Goal: Task Accomplishment & Management: Complete application form

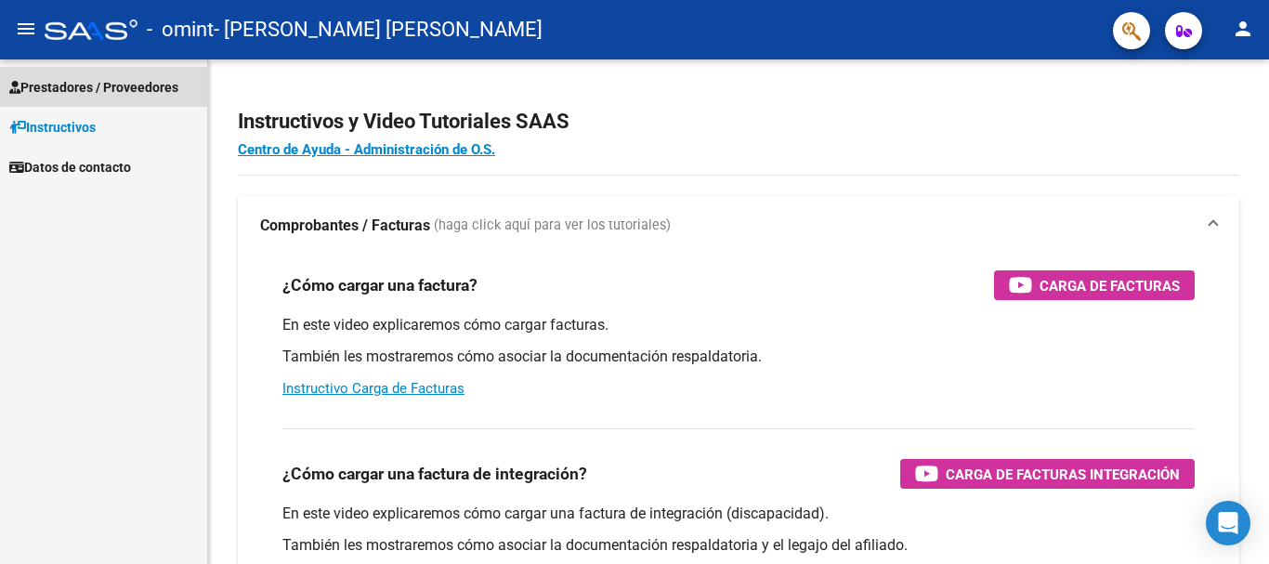
click at [121, 84] on span "Prestadores / Proveedores" at bounding box center [93, 87] width 169 height 20
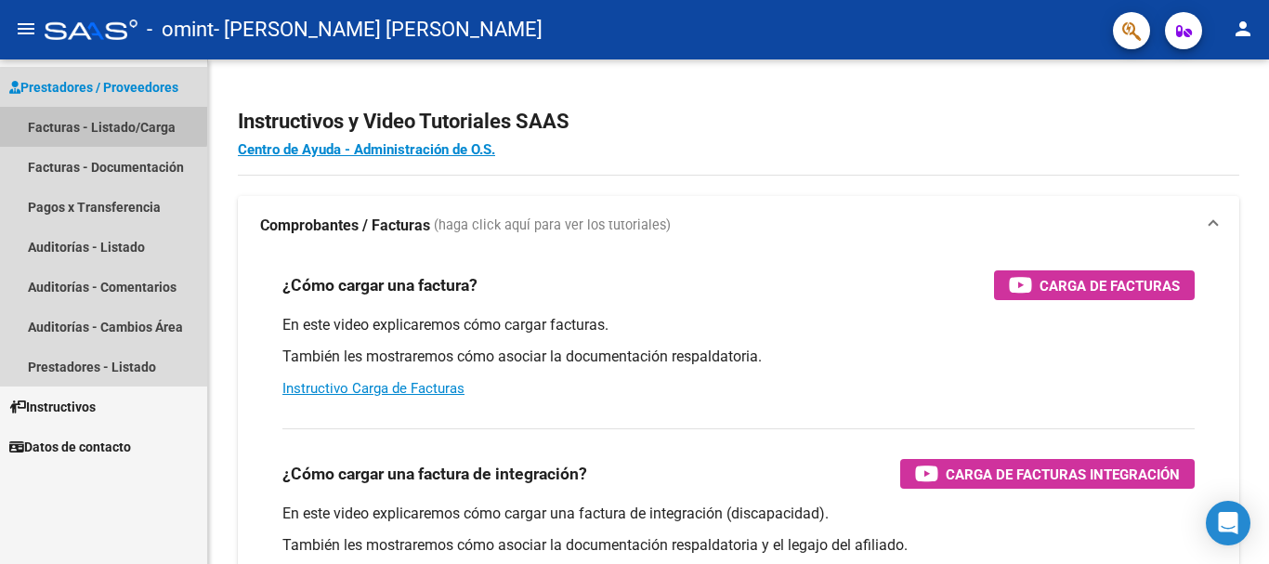
click at [96, 116] on link "Facturas - Listado/Carga" at bounding box center [103, 127] width 207 height 40
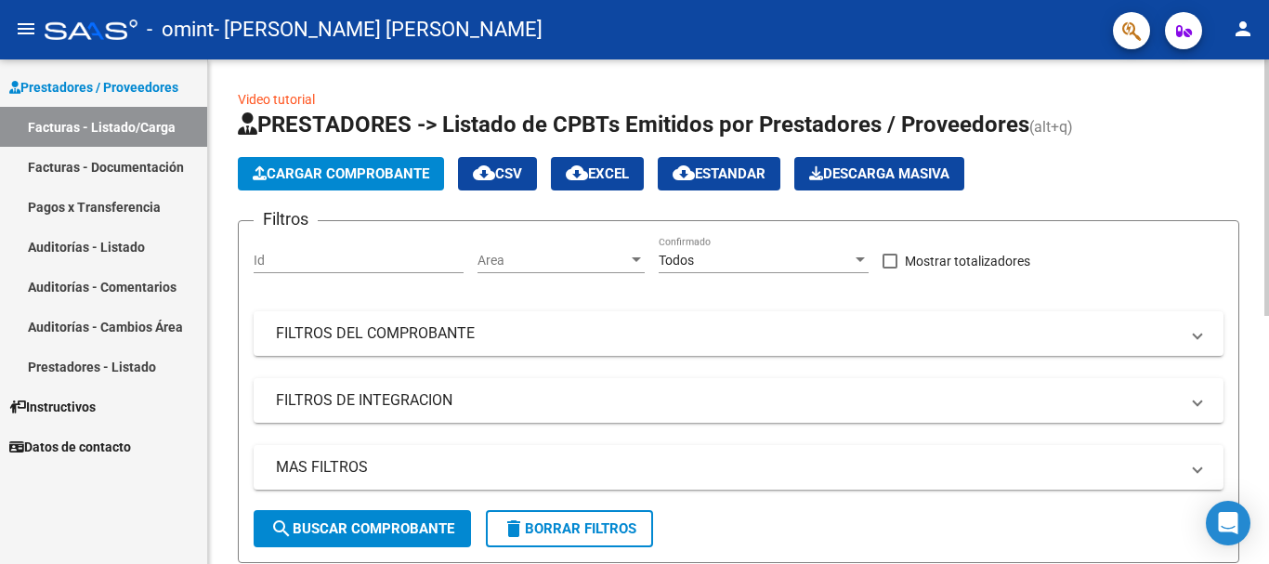
click at [1235, 0] on html "menu - omint - GUZMAN SILVANA ANDREA MARIA person Prestadores / Proveedores Fac…" at bounding box center [634, 282] width 1269 height 564
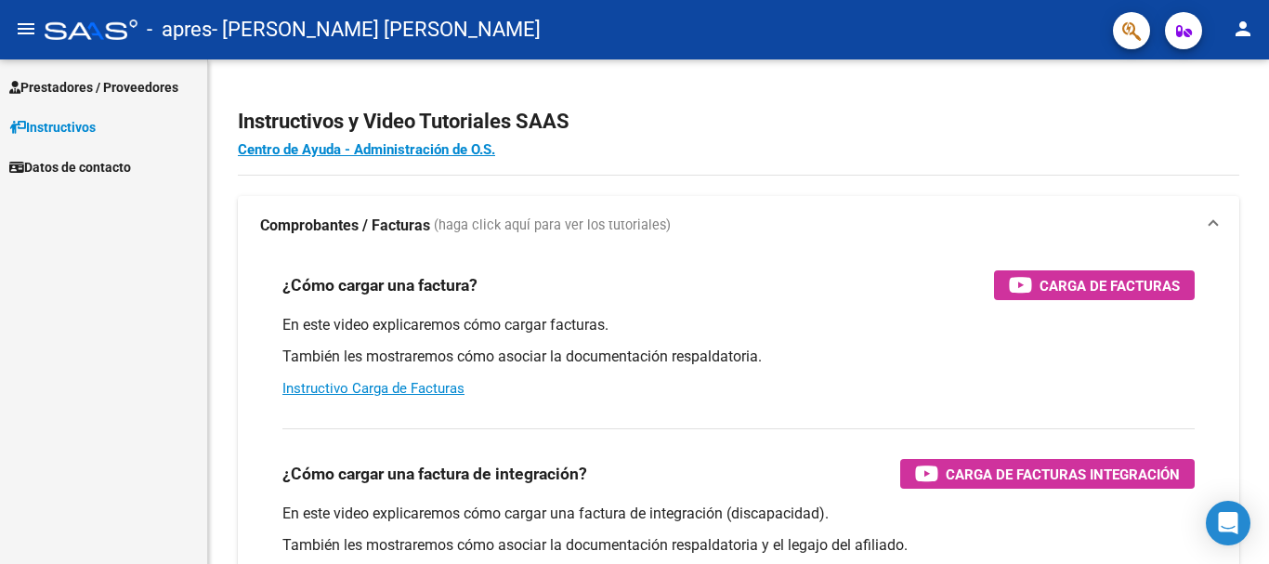
click at [93, 84] on span "Prestadores / Proveedores" at bounding box center [93, 87] width 169 height 20
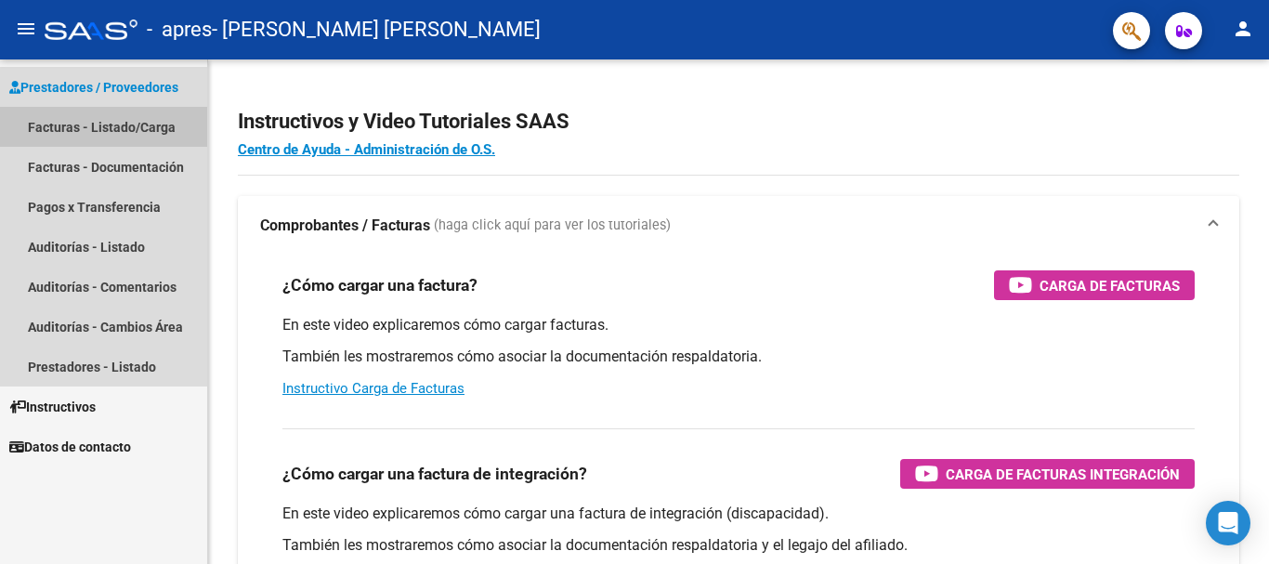
click at [78, 121] on link "Facturas - Listado/Carga" at bounding box center [103, 127] width 207 height 40
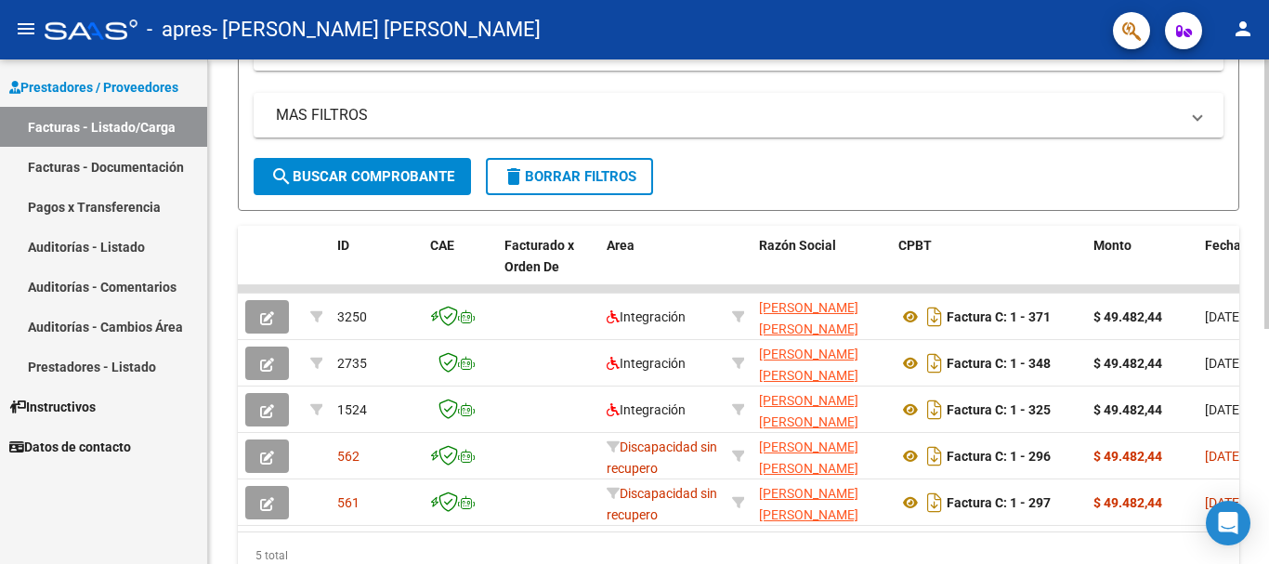
scroll to position [360, 0]
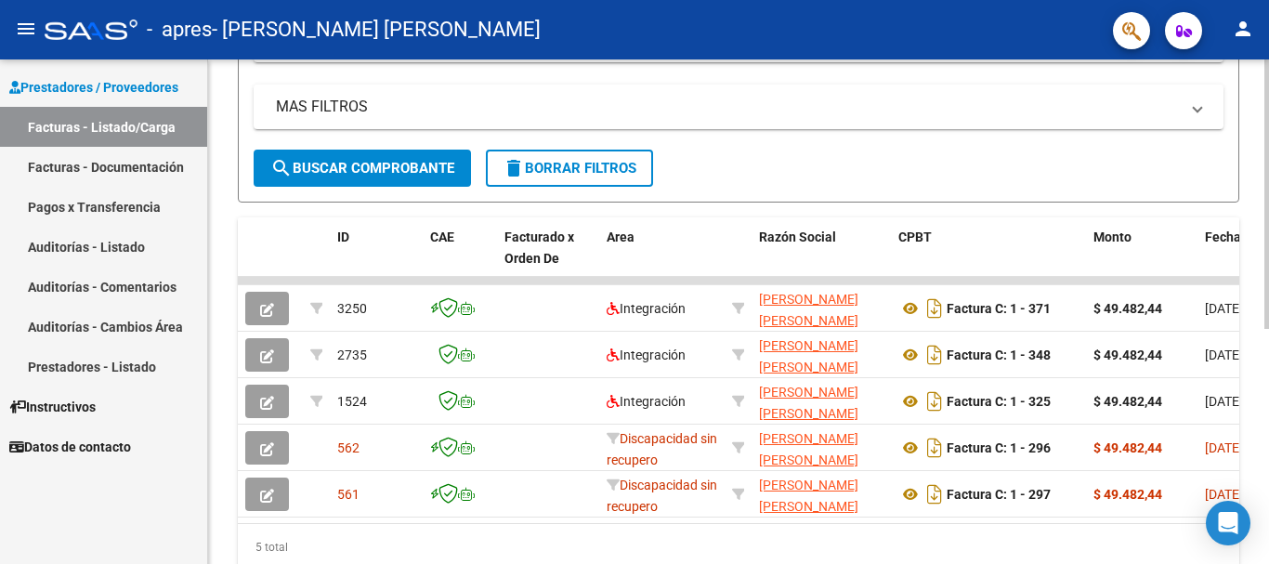
click at [1268, 287] on div at bounding box center [1266, 392] width 5 height 269
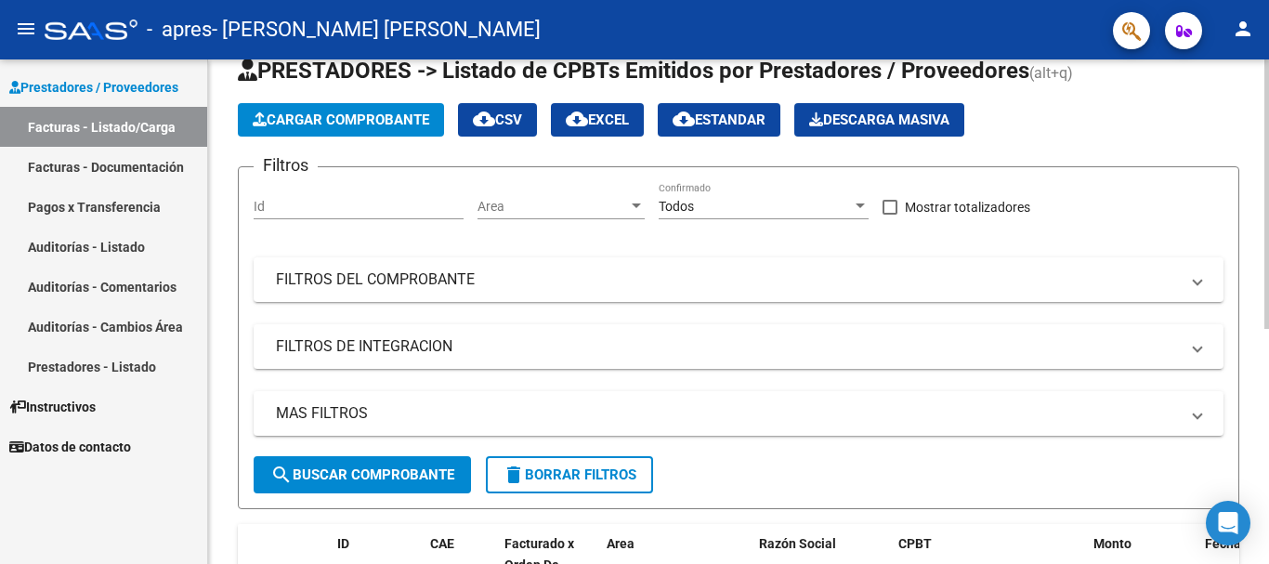
scroll to position [0, 0]
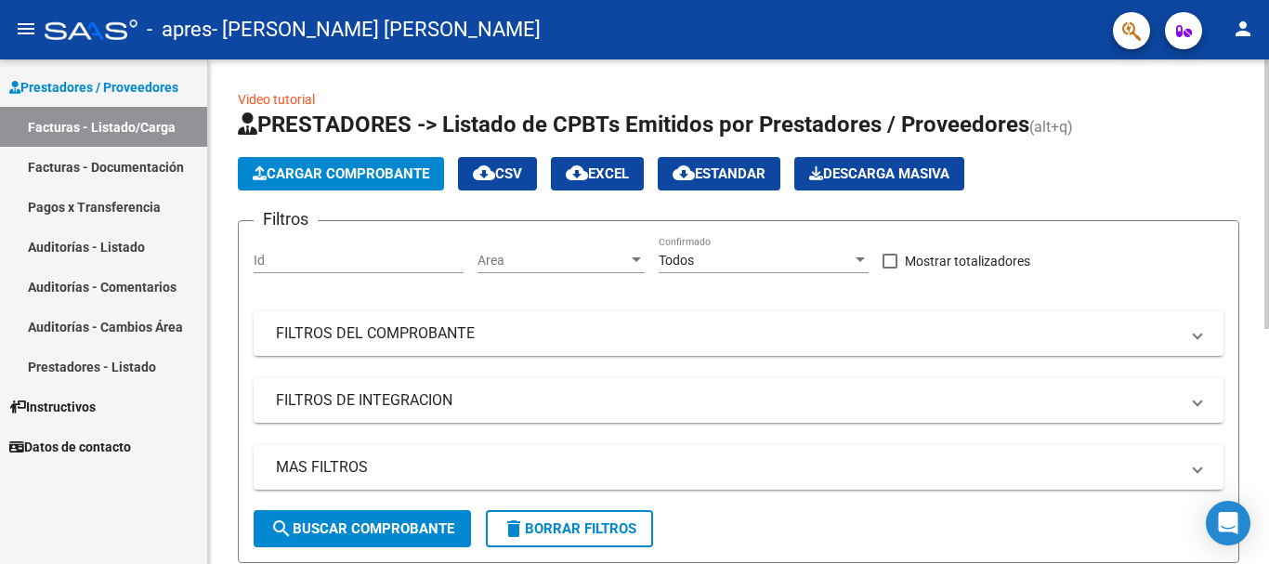
click at [1258, 59] on div "Video tutorial PRESTADORES -> Listado de CPBTs Emitidos por Prestadores / Prove…" at bounding box center [740, 524] width 1065 height 931
click at [374, 186] on button "Cargar Comprobante" at bounding box center [341, 173] width 206 height 33
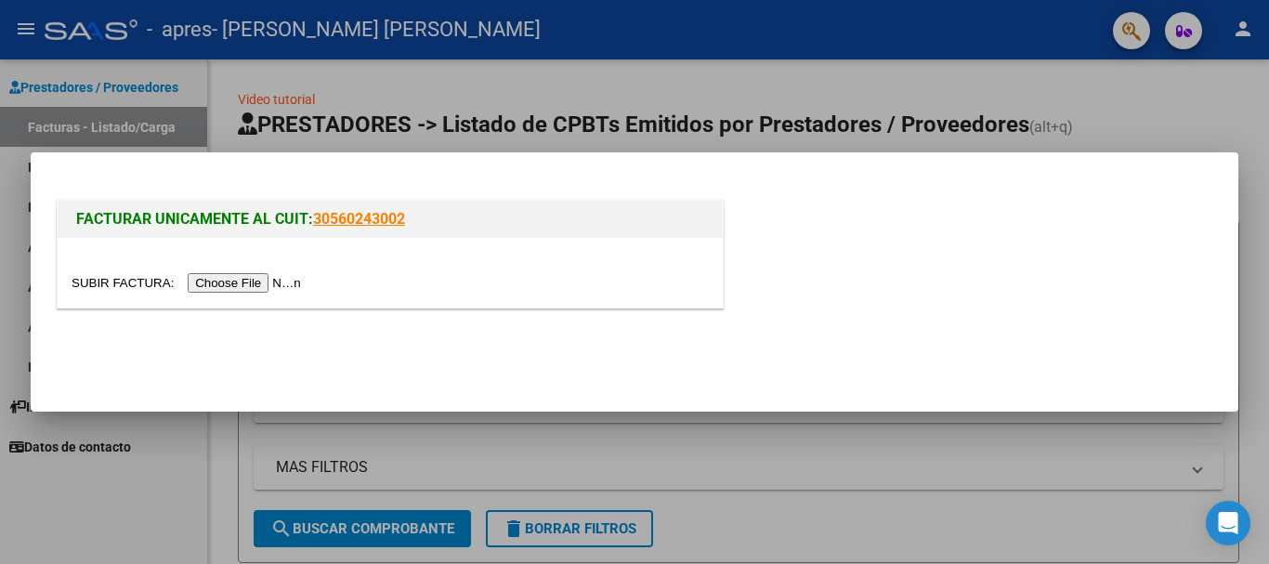
click at [243, 285] on input "file" at bounding box center [189, 283] width 235 height 20
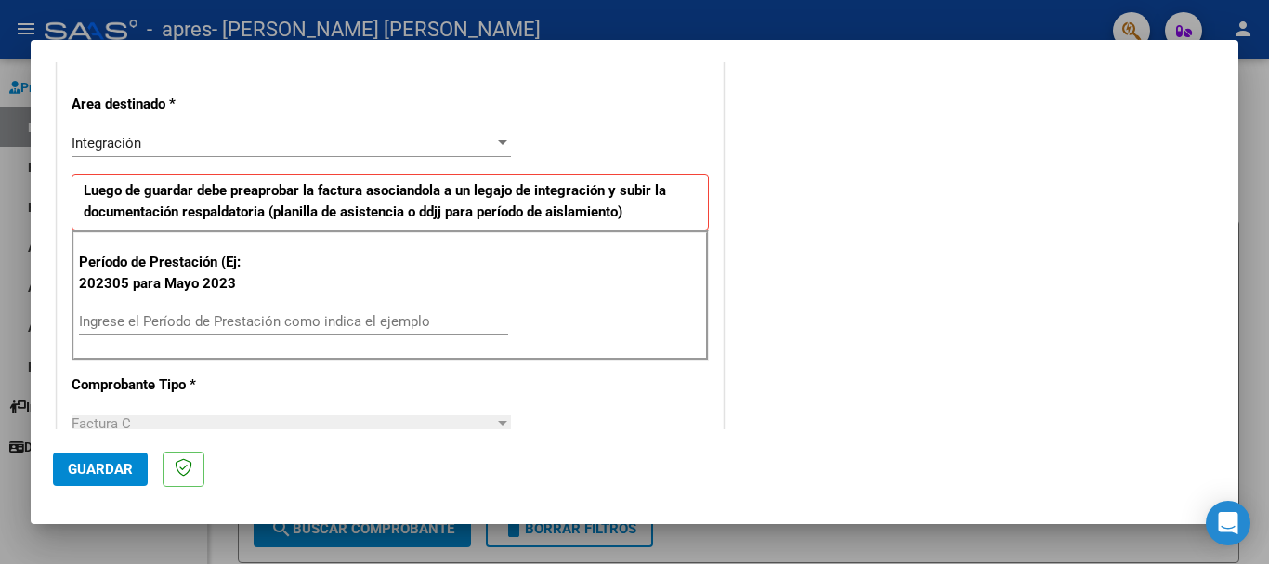
scroll to position [409, 0]
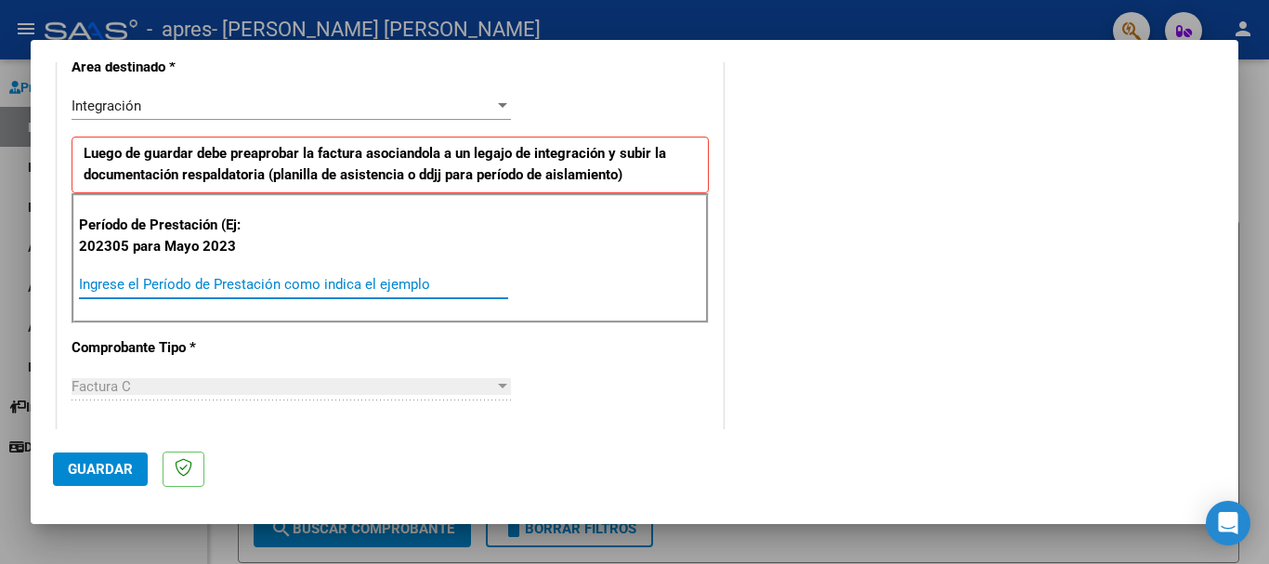
click at [262, 279] on input "Ingrese el Período de Prestación como indica el ejemplo" at bounding box center [293, 284] width 429 height 17
type input "202507"
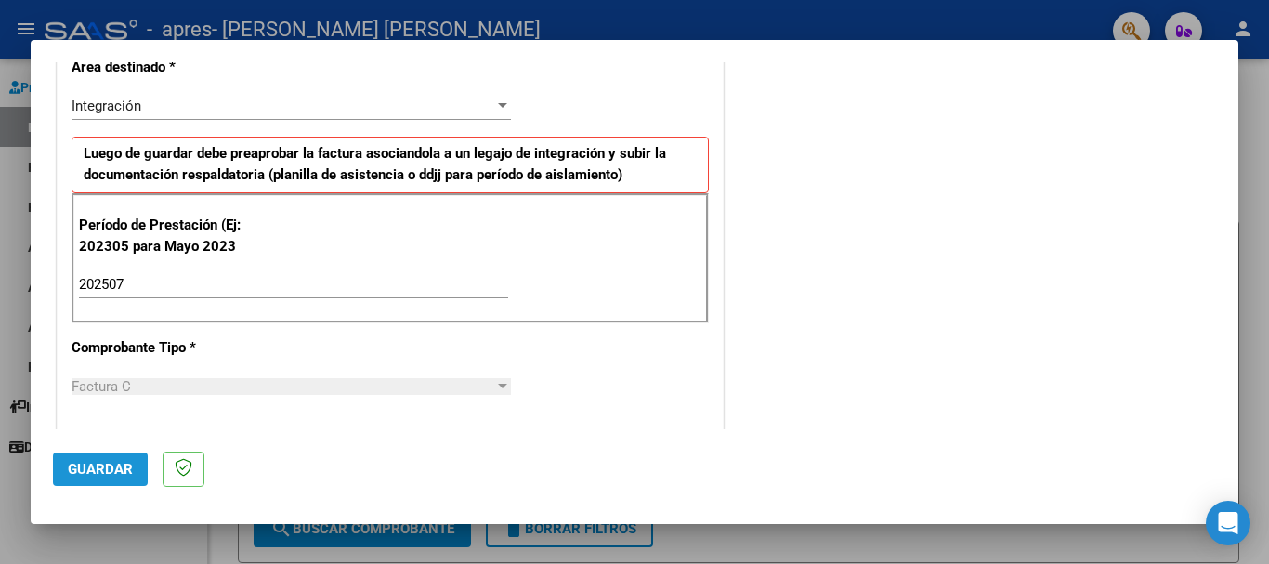
click at [98, 476] on span "Guardar" at bounding box center [100, 469] width 65 height 17
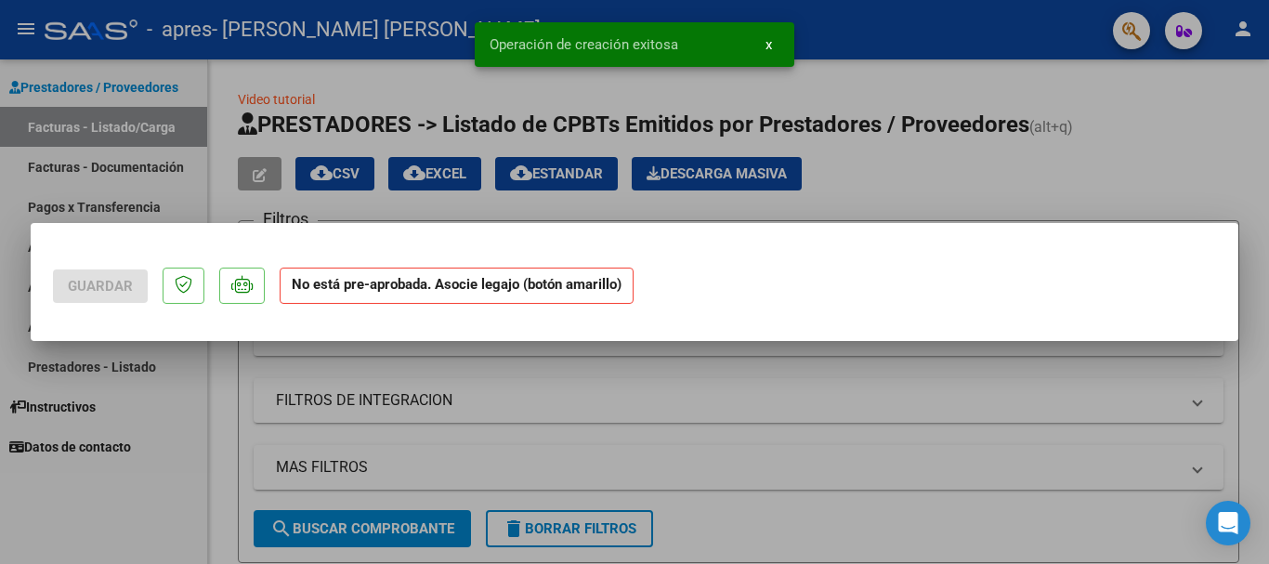
scroll to position [0, 0]
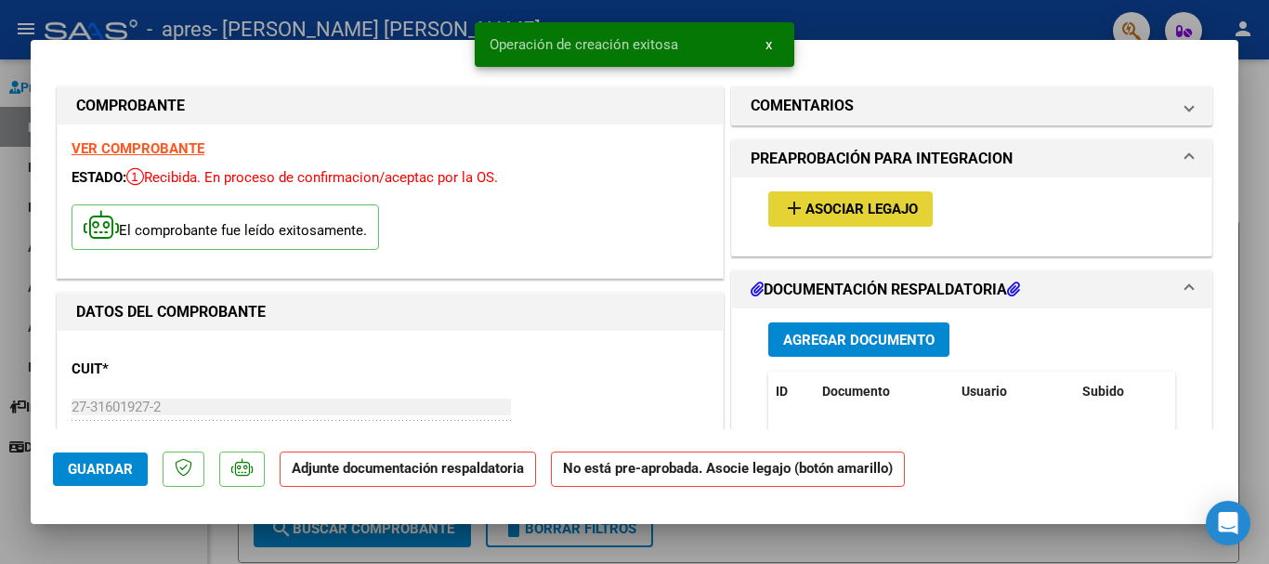
click at [806, 213] on span "Asociar Legajo" at bounding box center [861, 210] width 112 height 17
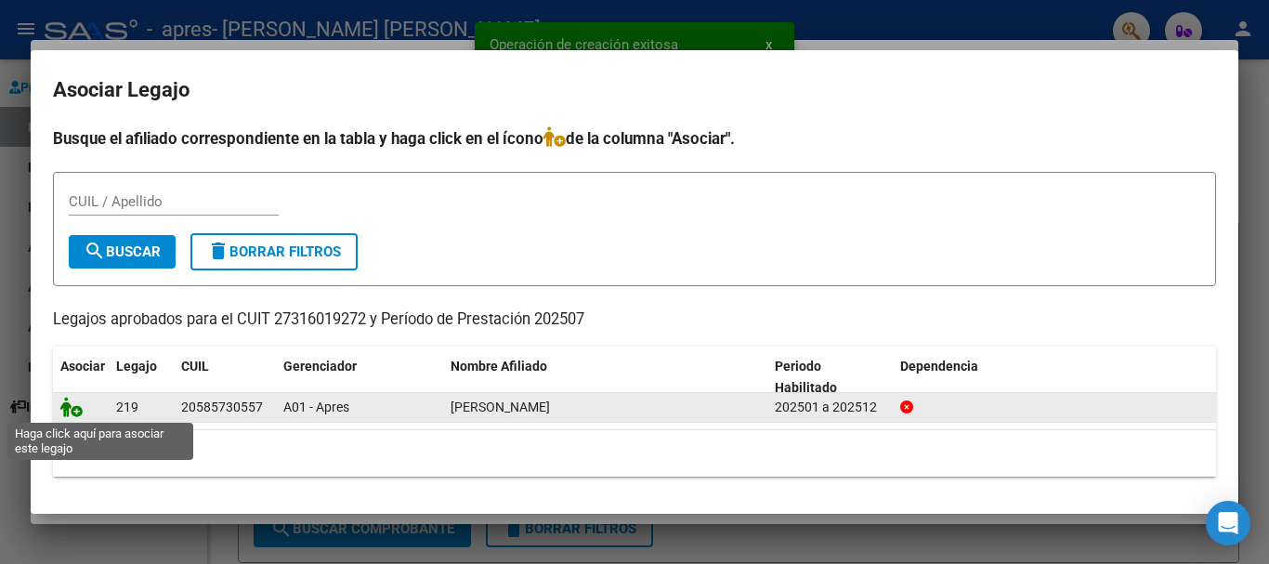
click at [68, 408] on icon at bounding box center [71, 407] width 22 height 20
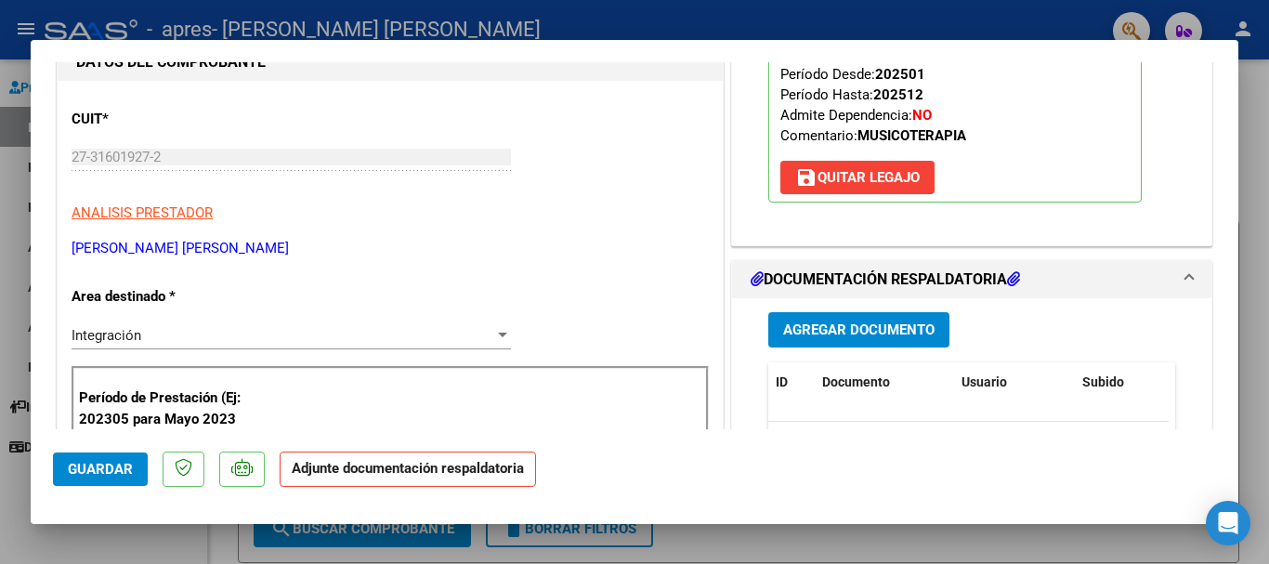
scroll to position [357, 0]
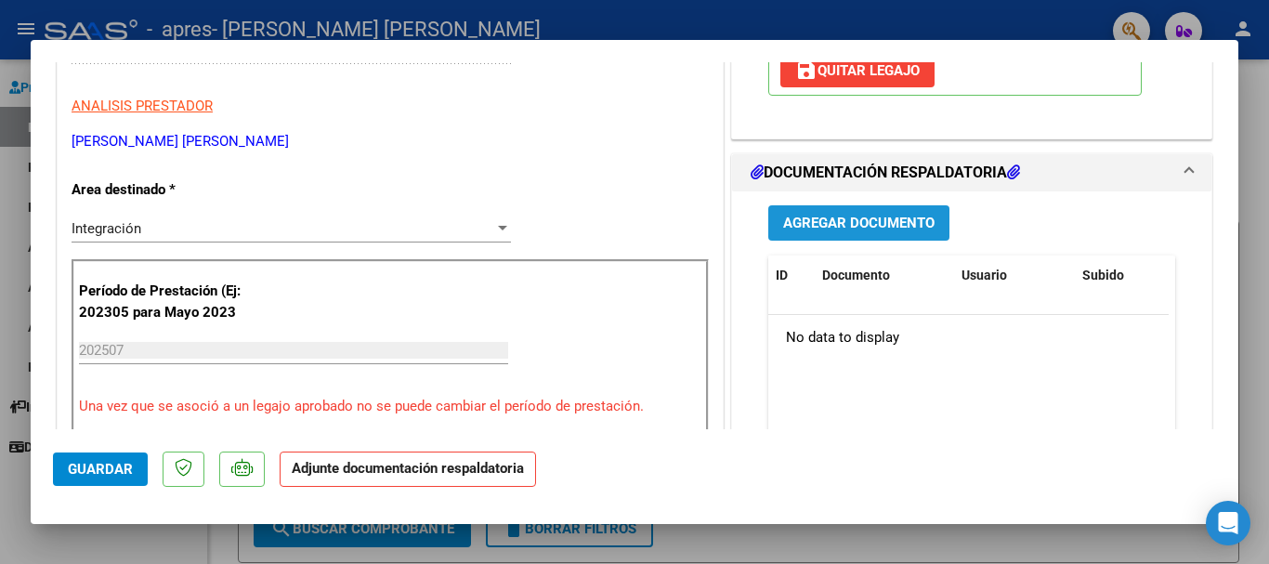
click at [890, 215] on span "Agregar Documento" at bounding box center [858, 223] width 151 height 17
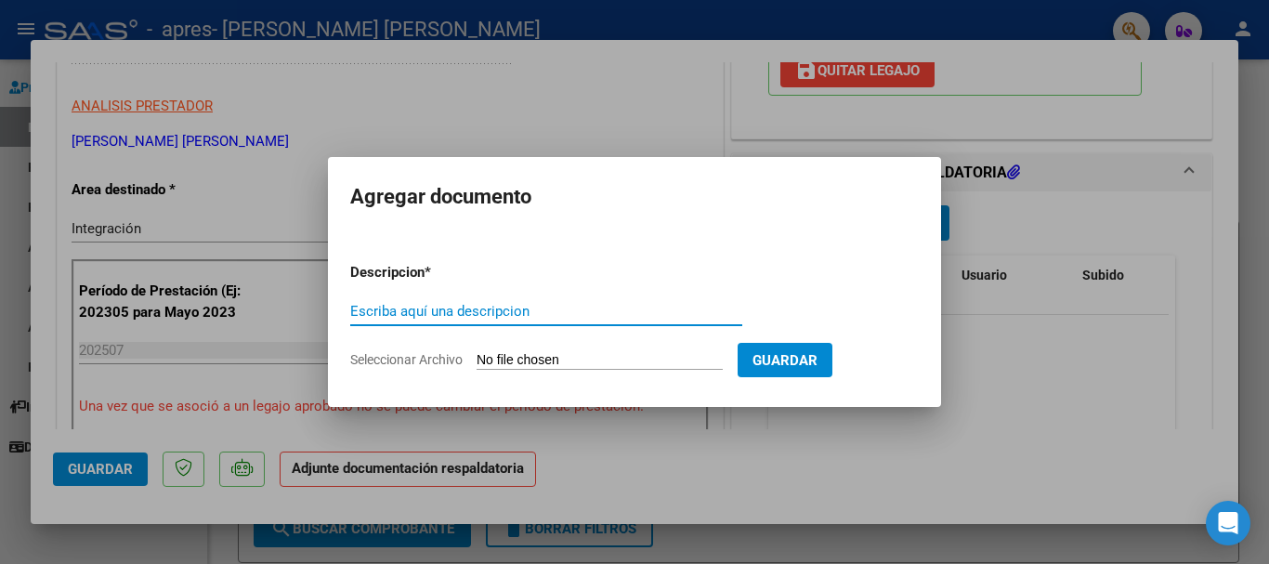
click at [411, 318] on input "Escriba aquí una descripcion" at bounding box center [546, 311] width 392 height 17
type input "PLANILLA"
click at [426, 359] on span "Seleccionar Archivo" at bounding box center [406, 359] width 112 height 15
click at [476, 359] on input "Seleccionar Archivo" at bounding box center [599, 361] width 246 height 18
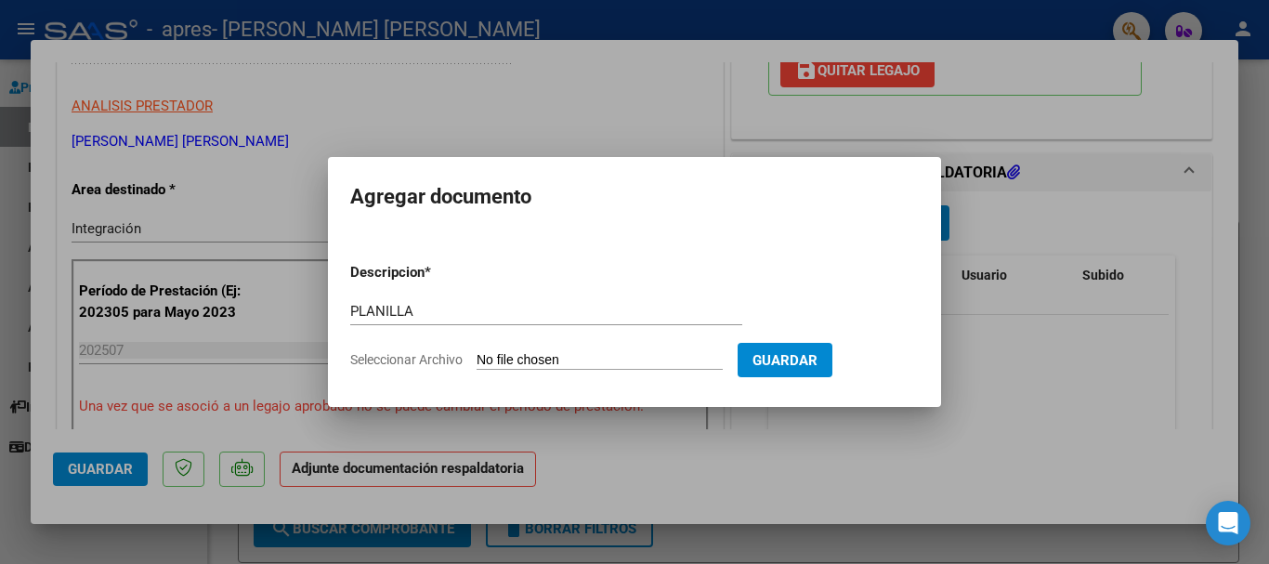
type input "C:\fakepath\[PERSON_NAME].pdf"
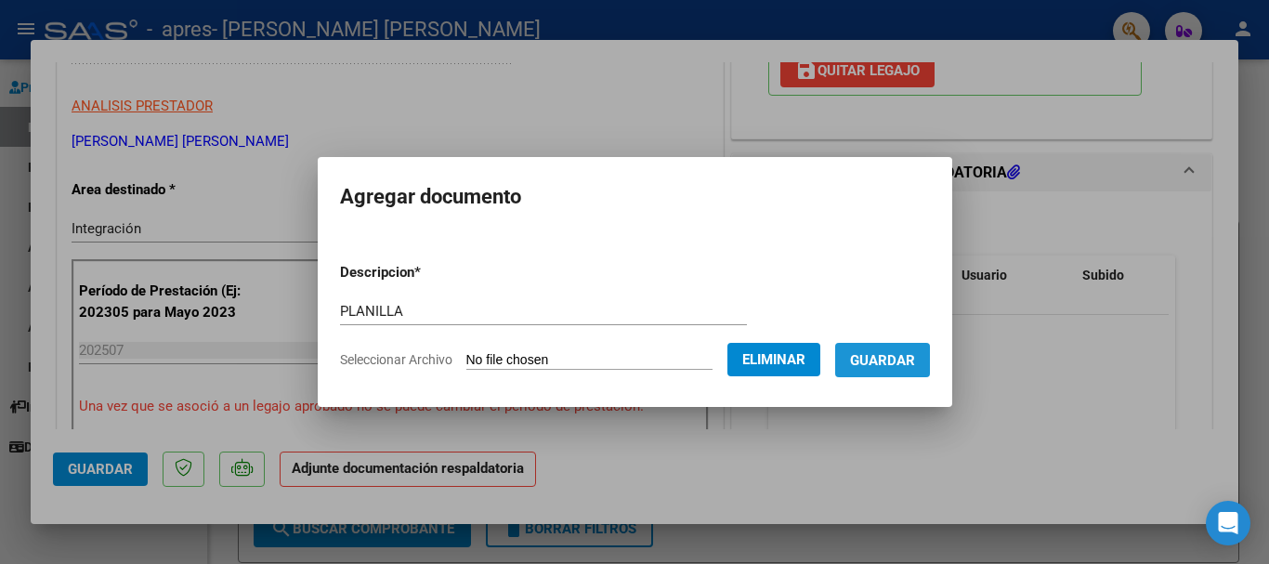
click at [893, 366] on span "Guardar" at bounding box center [882, 360] width 65 height 17
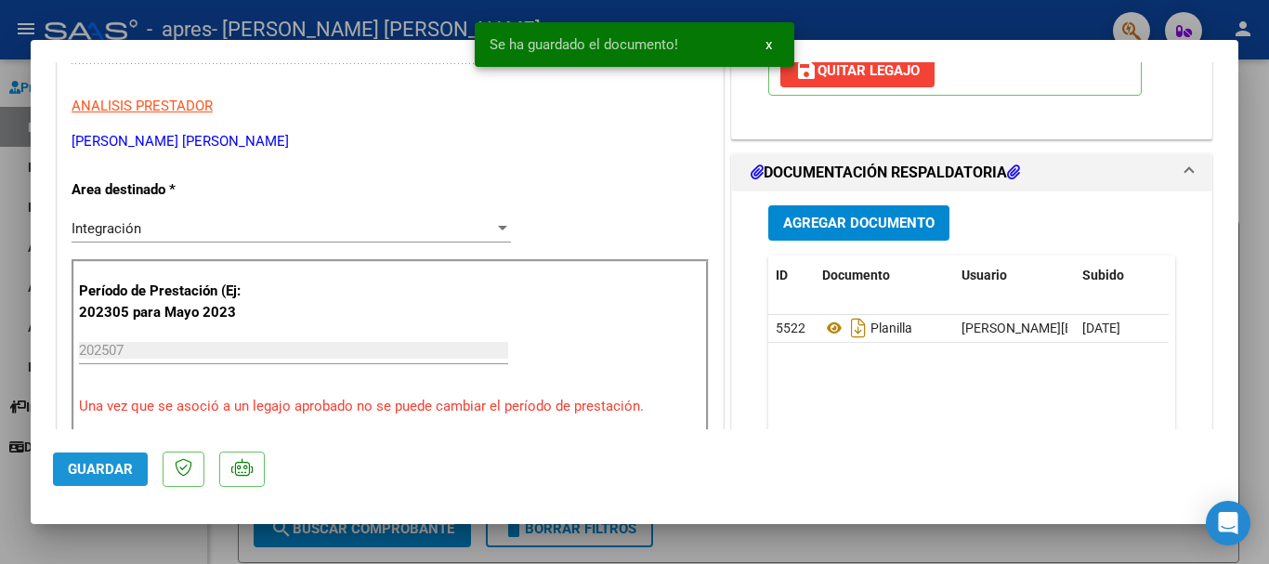
click at [80, 479] on button "Guardar" at bounding box center [100, 468] width 95 height 33
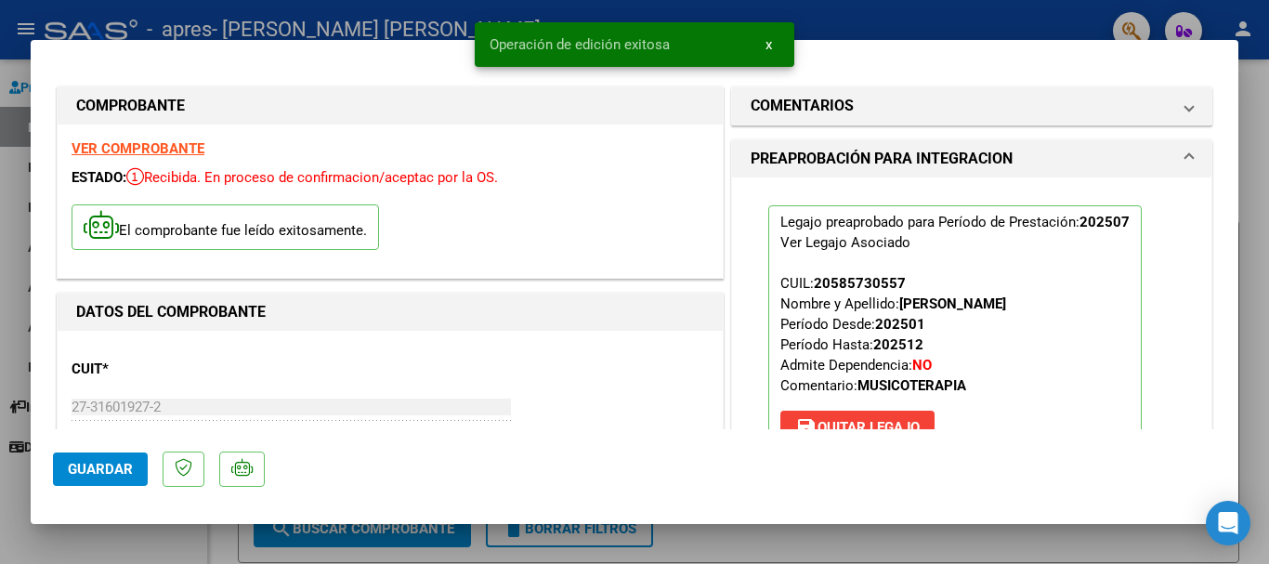
click at [1253, 134] on div at bounding box center [634, 282] width 1269 height 564
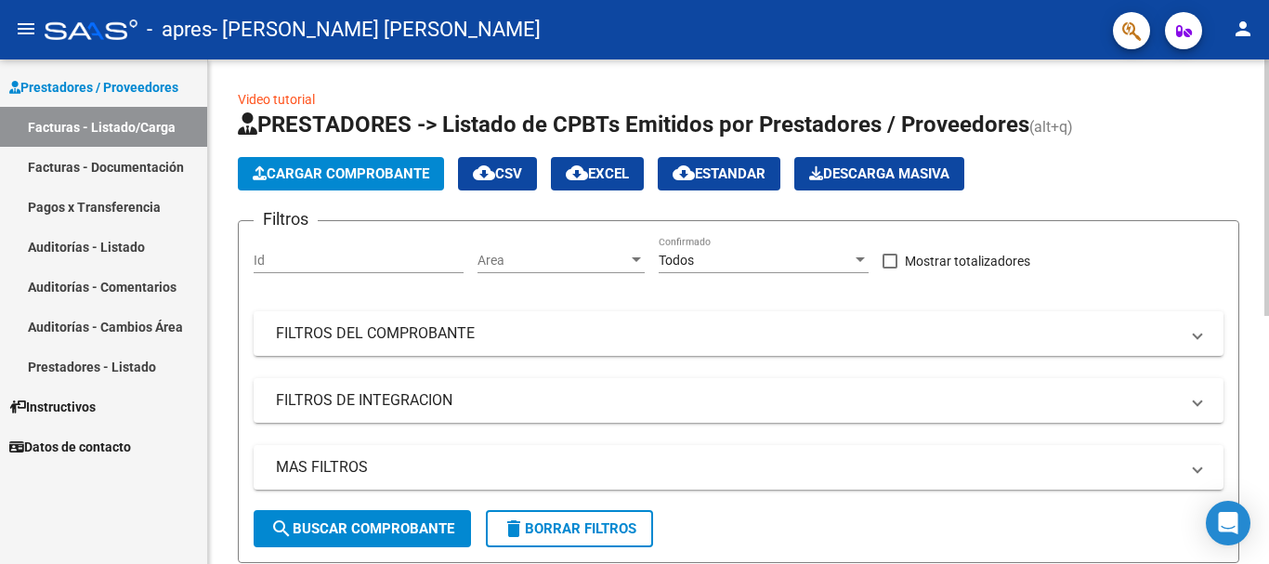
click at [1223, 138] on h1 "PRESTADORES -> Listado de CPBTs Emitidos por Prestadores / Proveedores (alt+q)" at bounding box center [738, 126] width 1001 height 33
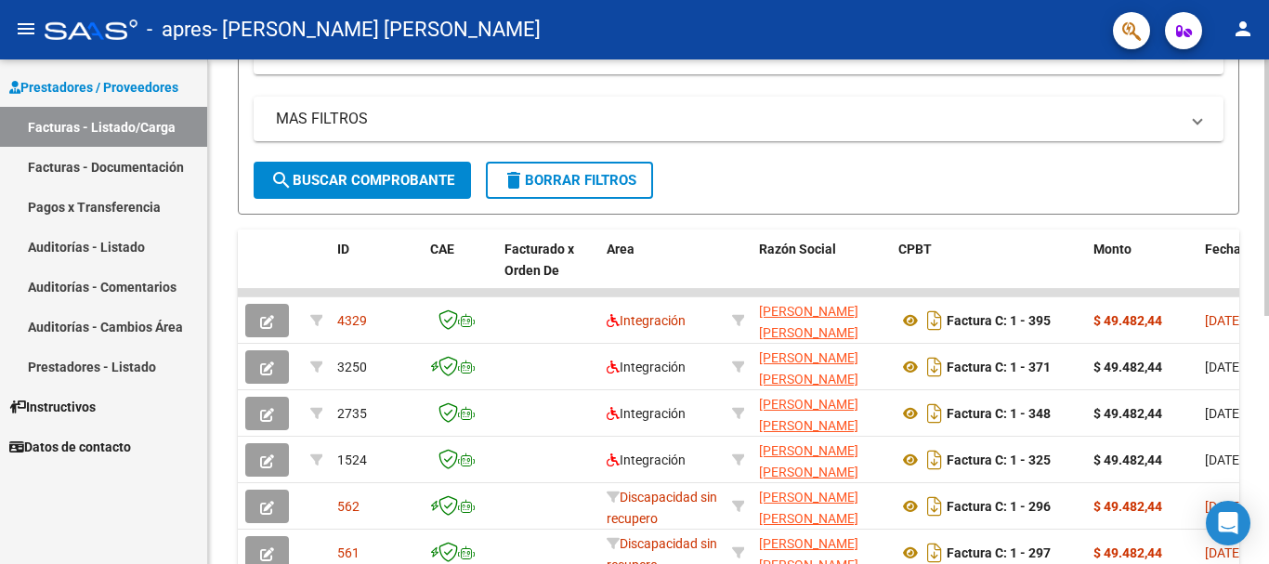
scroll to position [372, 0]
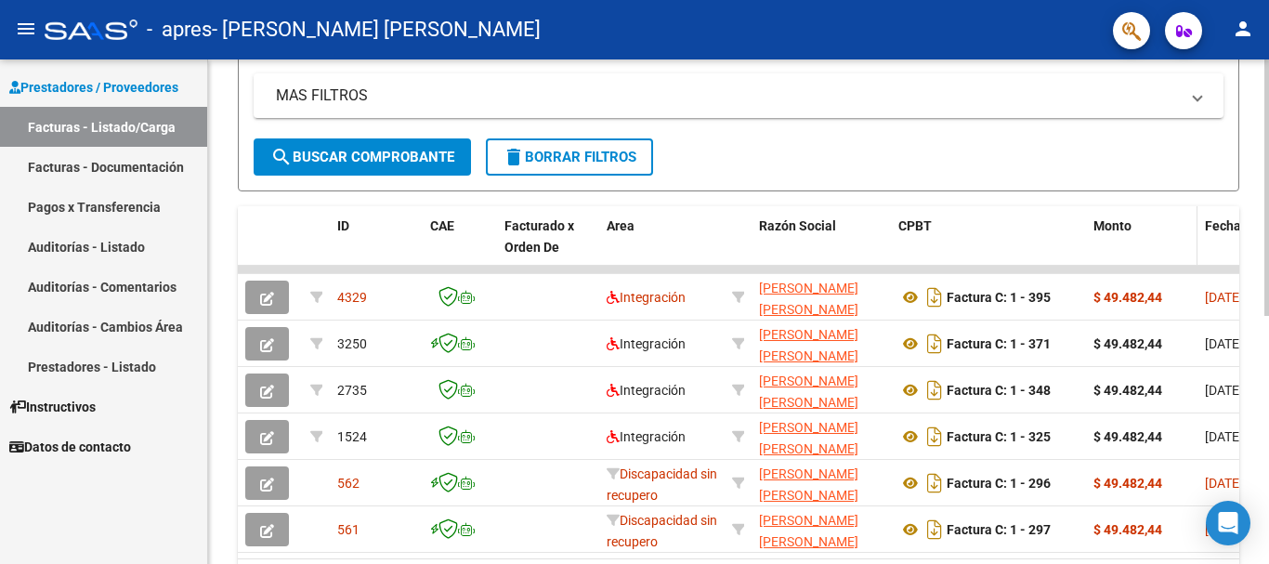
click at [1168, 240] on datatable-header-cell "Monto" at bounding box center [1141, 247] width 111 height 82
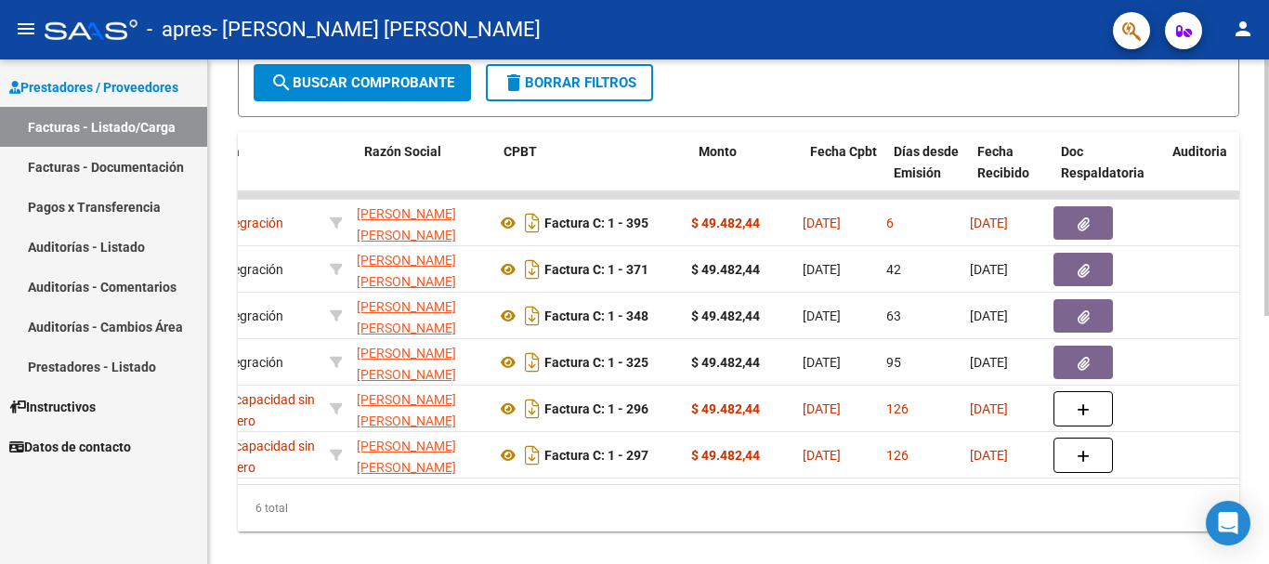
scroll to position [0, 0]
